Goal: Information Seeking & Learning: Learn about a topic

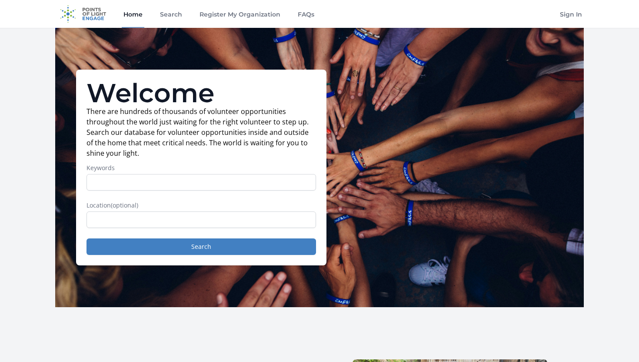
click at [188, 181] on input "Keywords" at bounding box center [202, 182] width 230 height 17
type input "business analyst"
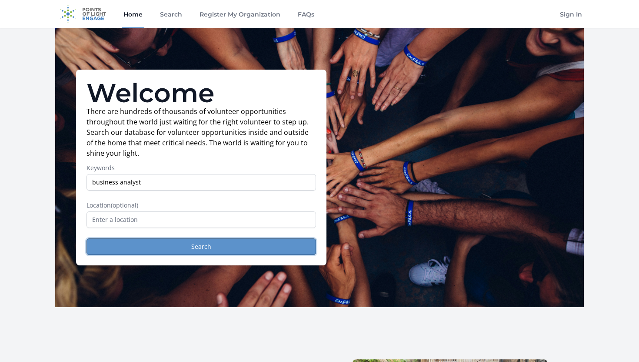
click at [168, 249] on button "Search" at bounding box center [202, 246] width 230 height 17
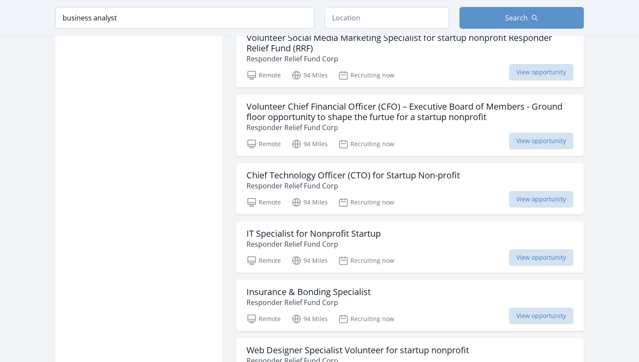
scroll to position [1157, 0]
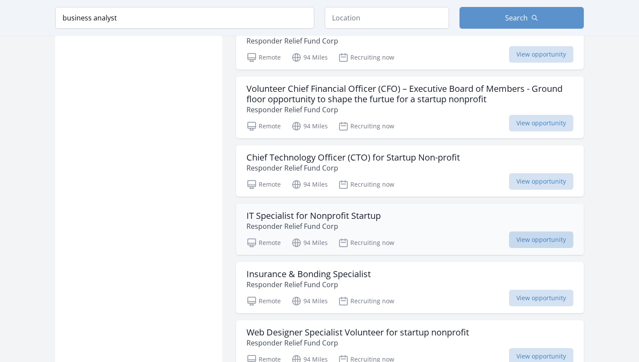
click at [513, 231] on span "View opportunity" at bounding box center [541, 239] width 64 height 17
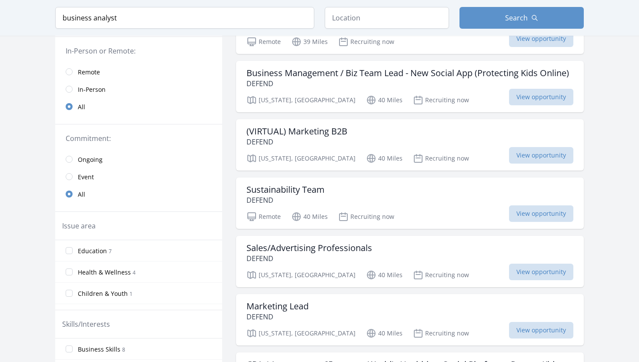
scroll to position [80, 0]
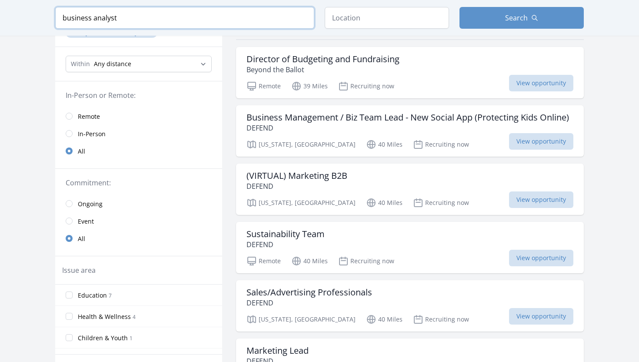
drag, startPoint x: 92, startPoint y: 21, endPoint x: 59, endPoint y: 17, distance: 32.8
click at [59, 17] on input "business analyst" at bounding box center [184, 18] width 259 height 22
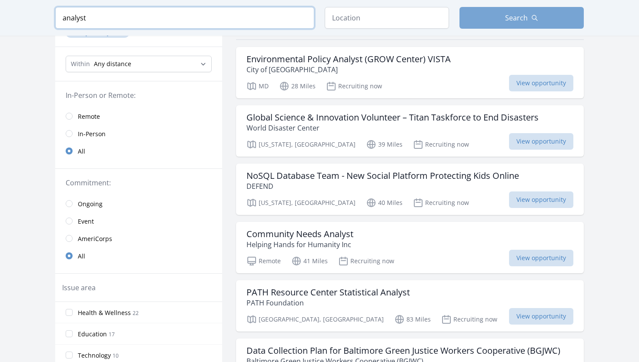
type input "analyst"
click at [544, 15] on button "Search" at bounding box center [522, 18] width 124 height 22
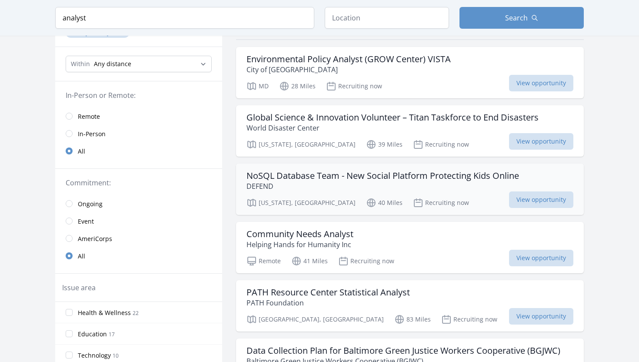
click at [401, 180] on h3 "NoSQL Database Team - New Social Platform Protecting Kids Online" at bounding box center [383, 175] width 273 height 10
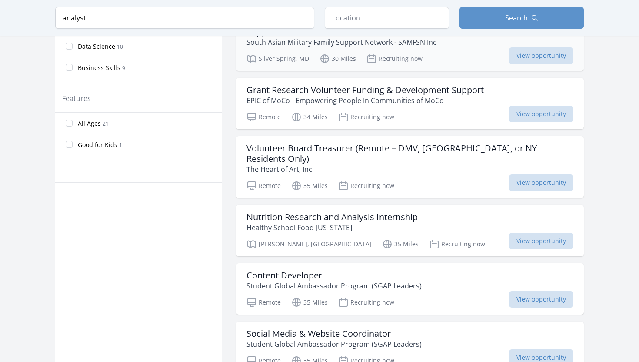
scroll to position [434, 0]
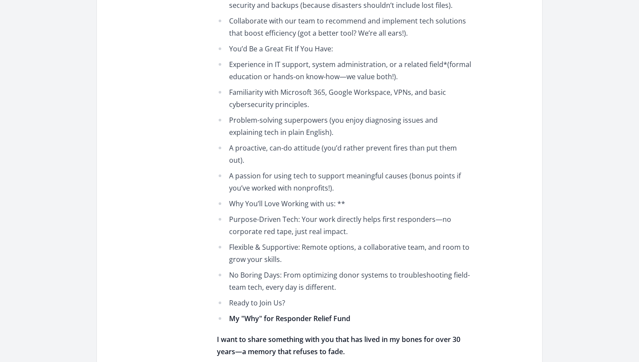
scroll to position [494, 0]
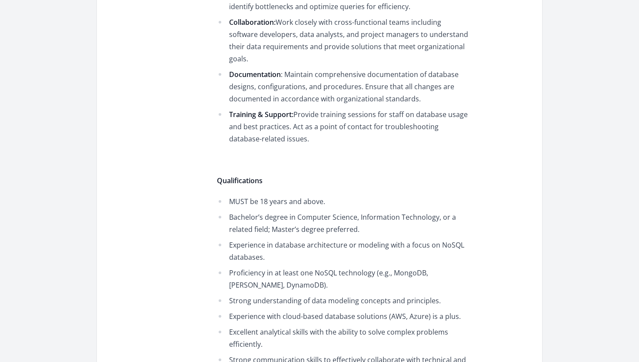
scroll to position [130, 0]
